Goal: Use online tool/utility: Utilize a website feature to perform a specific function

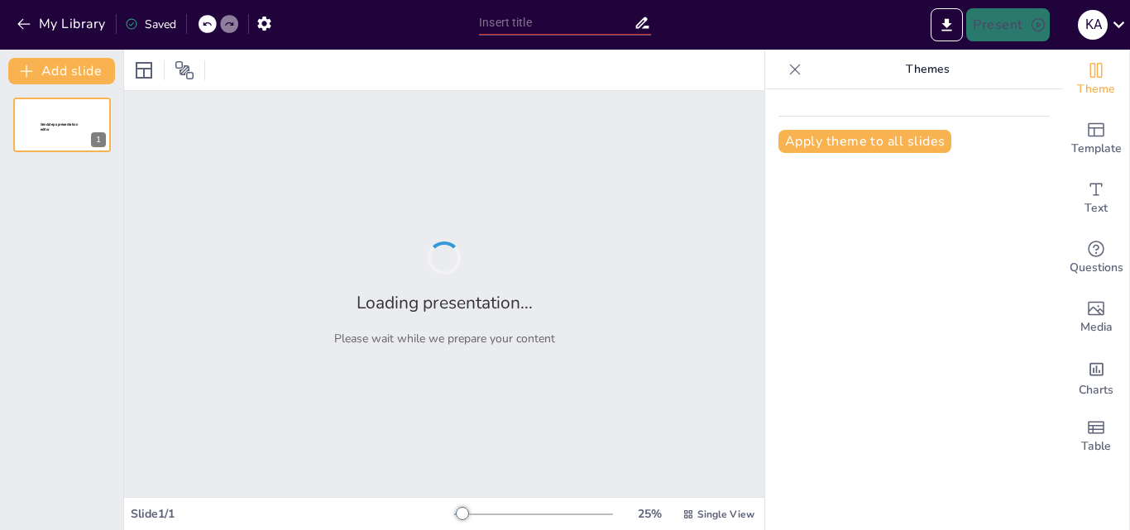
type input "FASES DEL CICLO DEL PROYECTO"
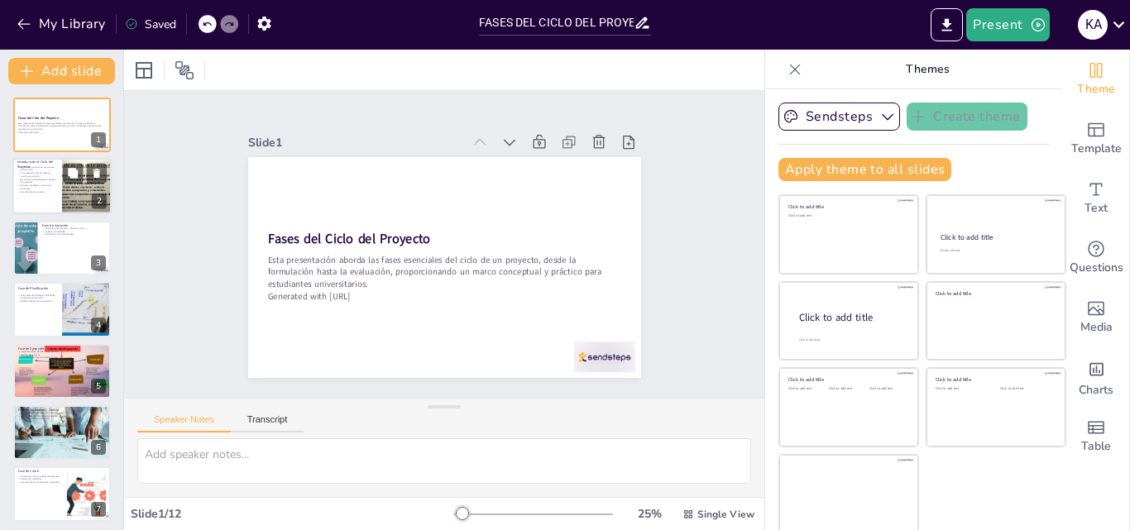
click at [50, 186] on p "Anticipar problemas y encontrar soluciones." at bounding box center [37, 187] width 40 height 6
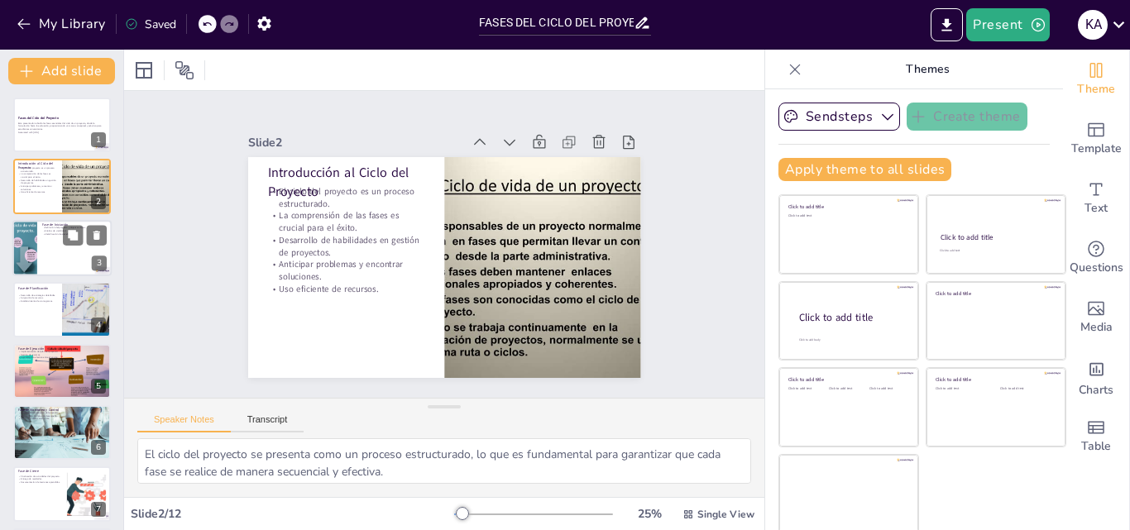
click at [54, 260] on div at bounding box center [61, 248] width 99 height 56
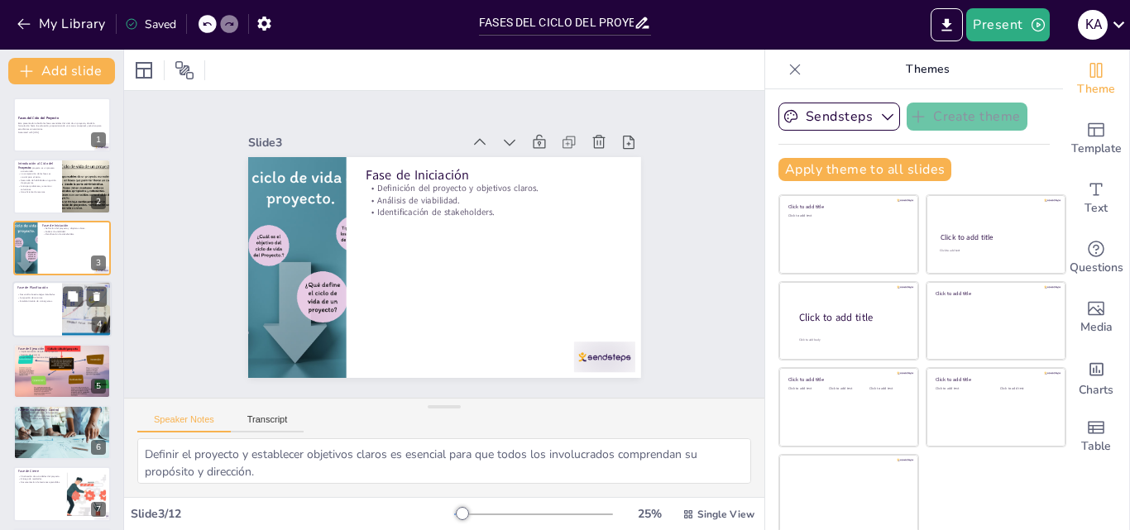
click at [60, 302] on div at bounding box center [61, 309] width 99 height 56
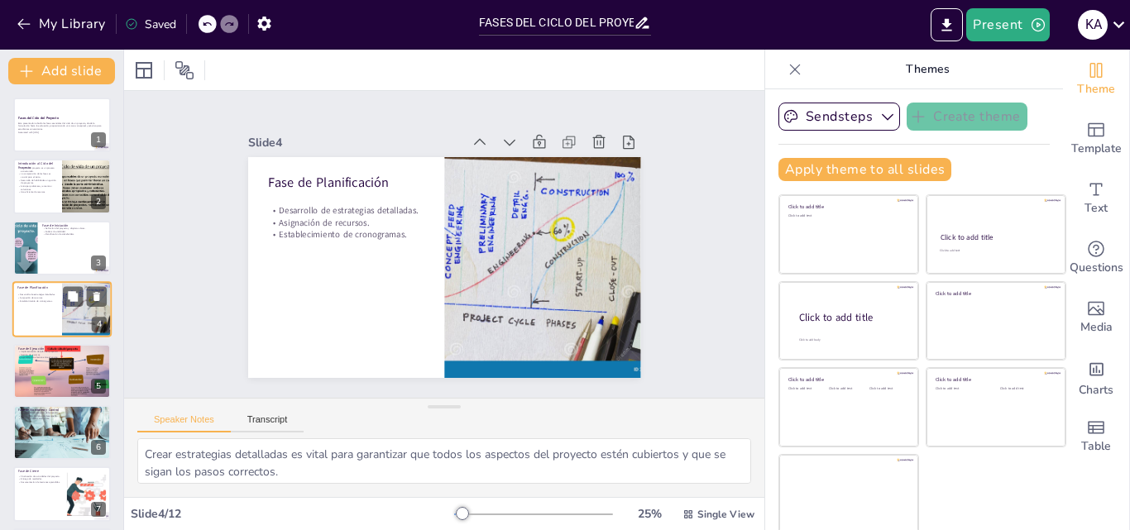
scroll to position [2, 0]
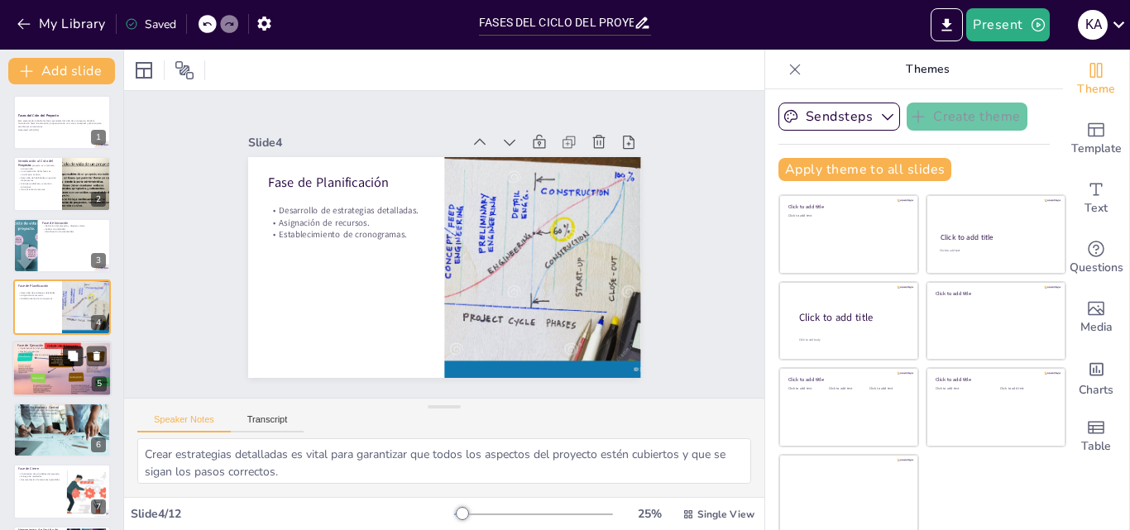
click at [65, 366] on button at bounding box center [73, 356] width 20 height 20
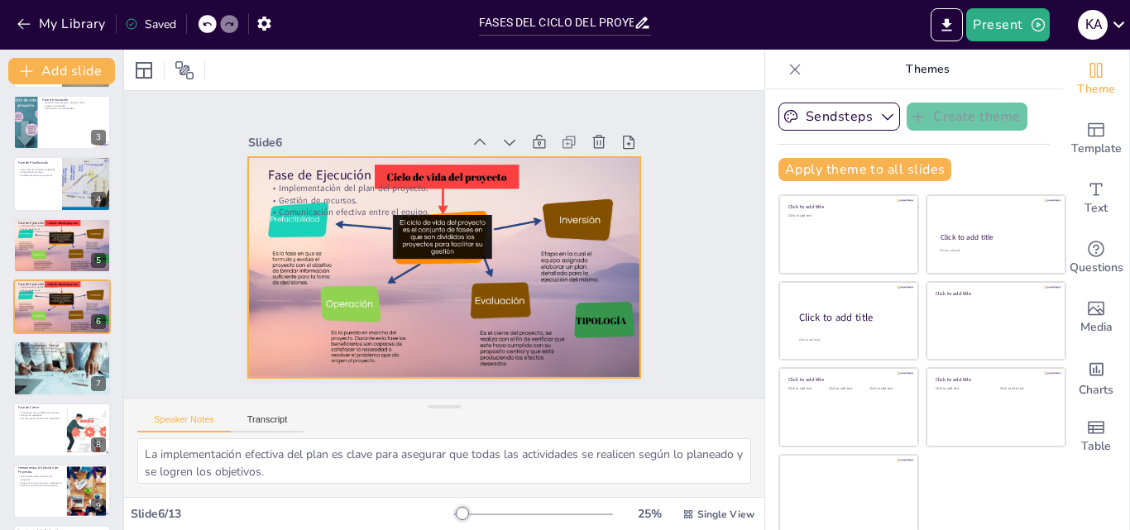
scroll to position [3, 0]
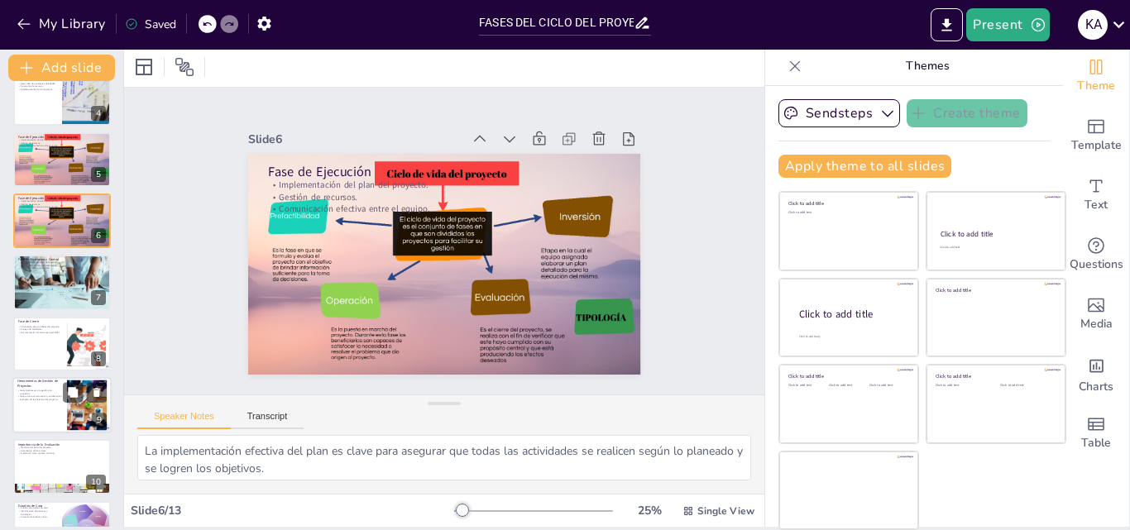
click at [50, 413] on div at bounding box center [61, 405] width 99 height 56
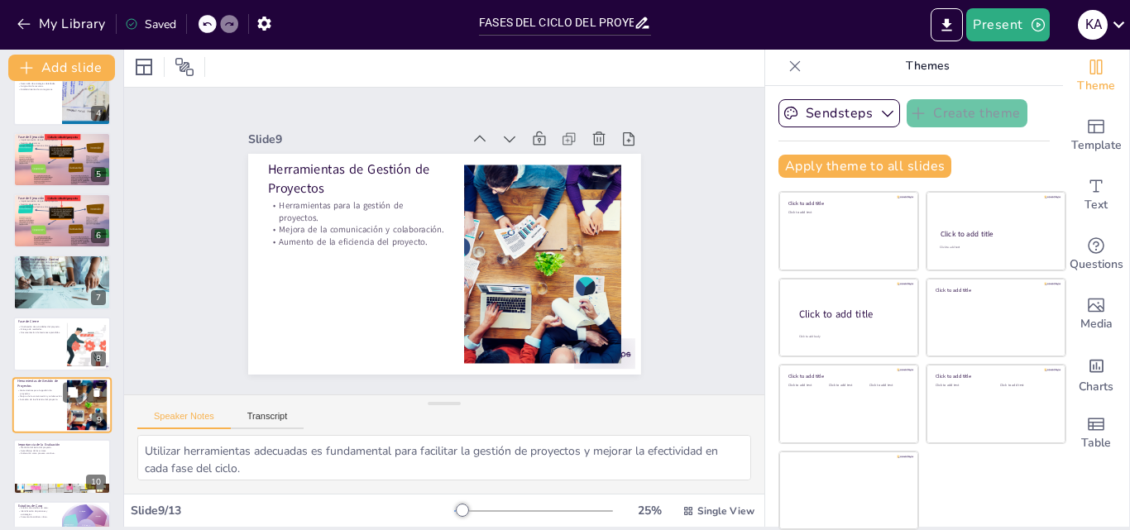
scroll to position [310, 0]
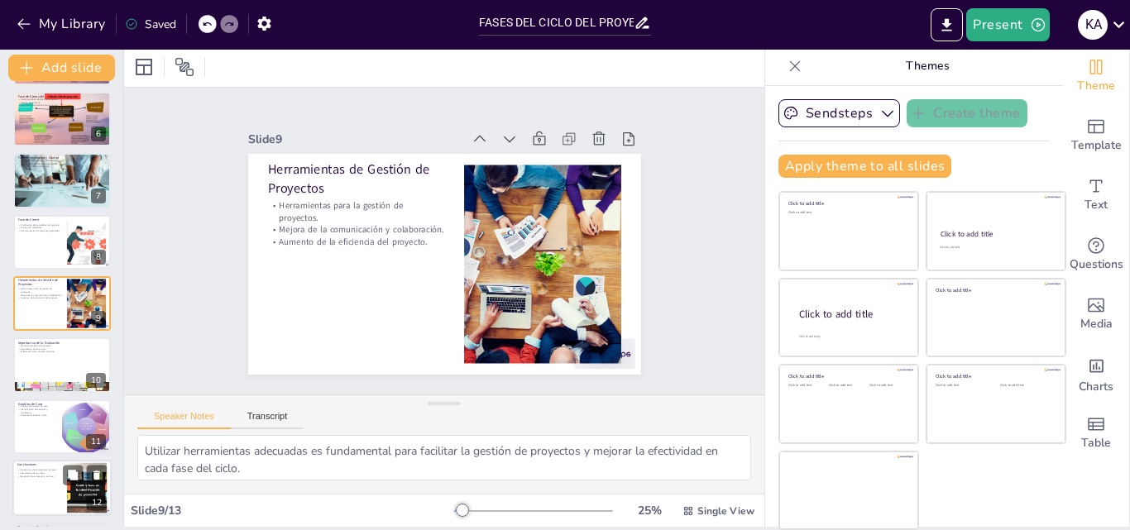
click at [27, 482] on div at bounding box center [61, 488] width 99 height 56
type textarea "Comprender las fases del ciclo del proyecto es vital para el éxito en la gestió…"
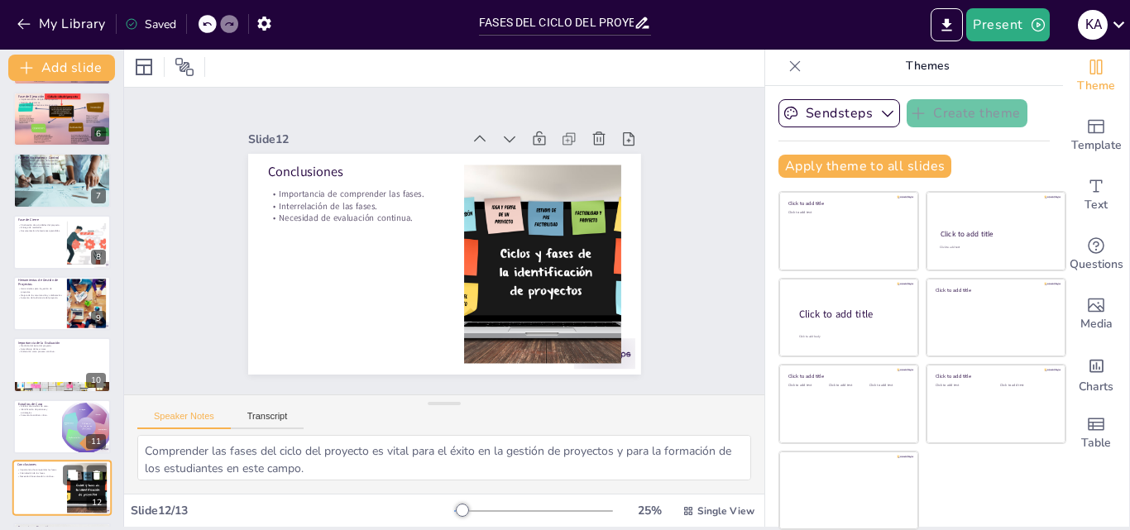
scroll to position [374, 0]
